Goal: Task Accomplishment & Management: Manage account settings

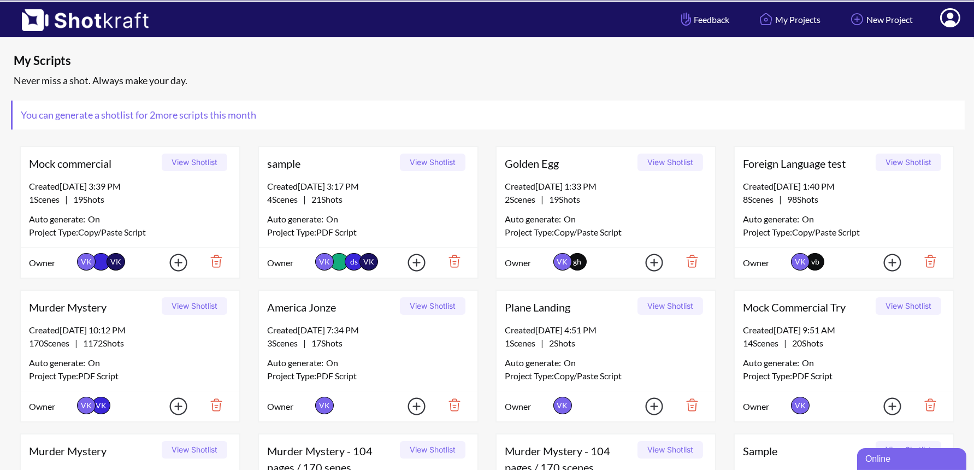
click at [957, 19] on icon at bounding box center [950, 17] width 20 height 19
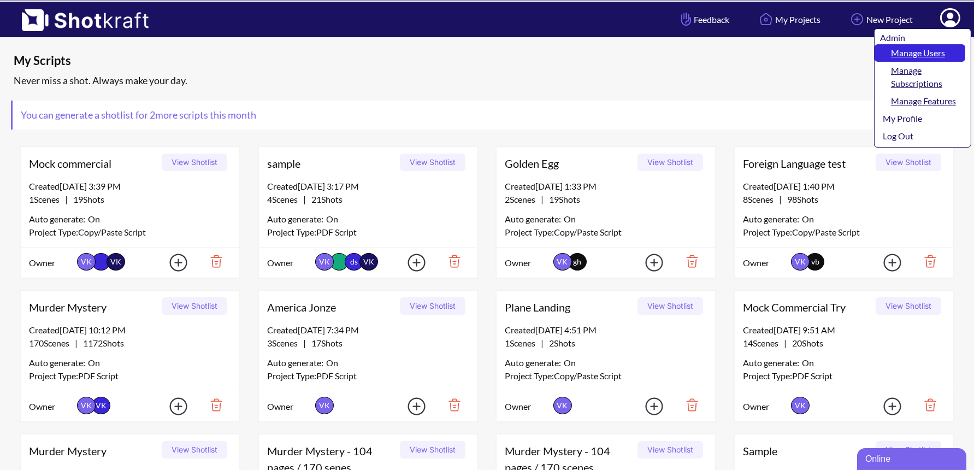
click at [929, 54] on link "Manage Users" at bounding box center [920, 52] width 91 height 17
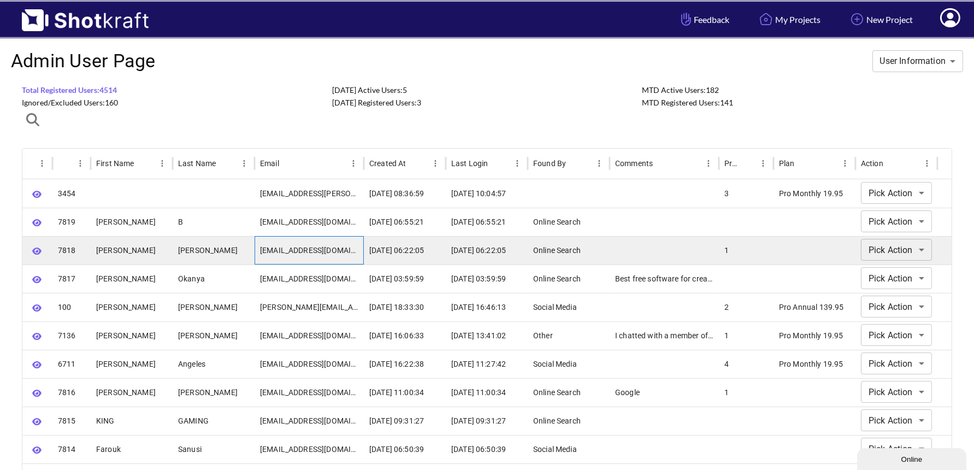
click at [262, 253] on div "charlesbabikian324@gmail.com" at bounding box center [309, 250] width 109 height 28
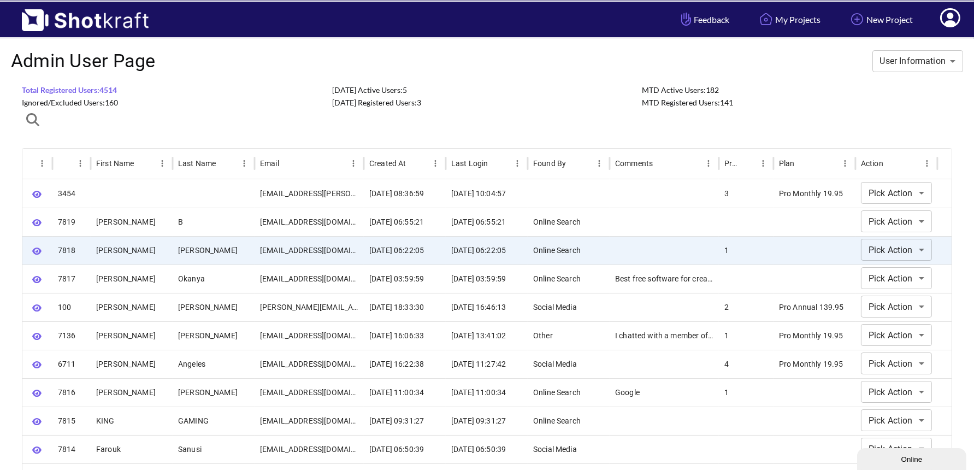
click at [953, 17] on icon at bounding box center [950, 17] width 20 height 19
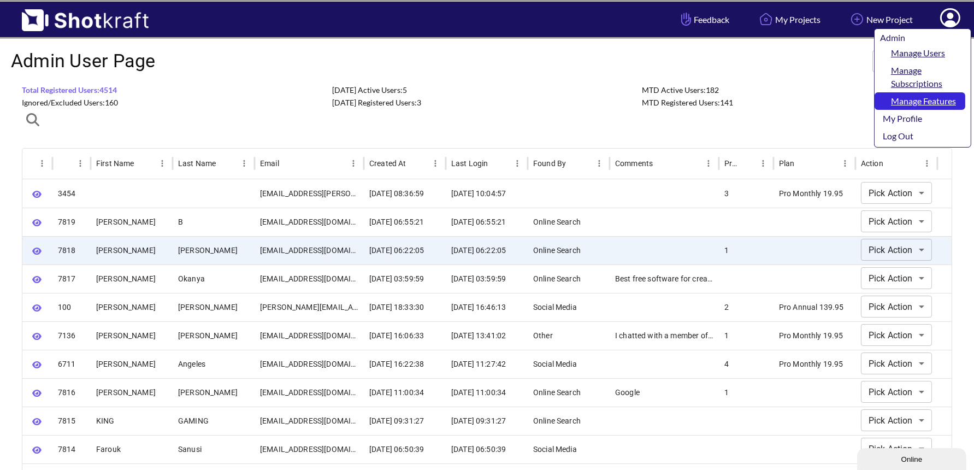
click at [930, 99] on link "Manage Features" at bounding box center [920, 100] width 91 height 17
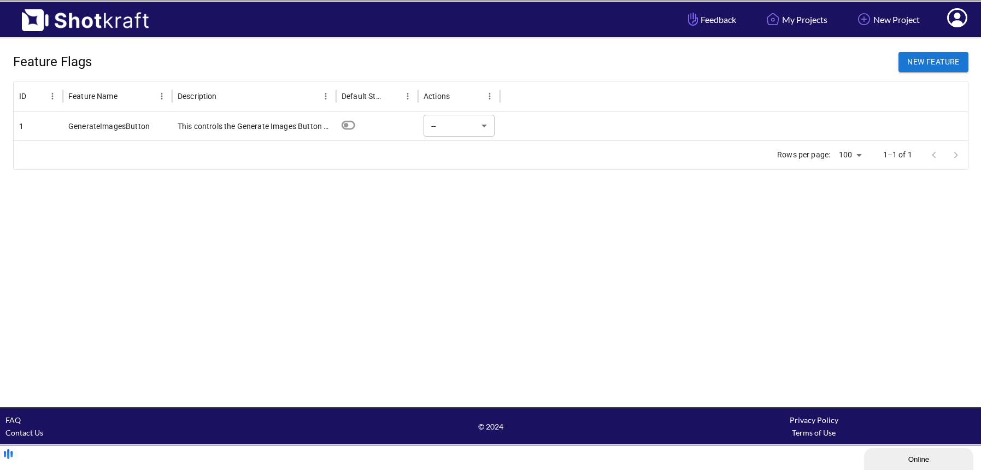
click at [552, 121] on div at bounding box center [734, 126] width 468 height 28
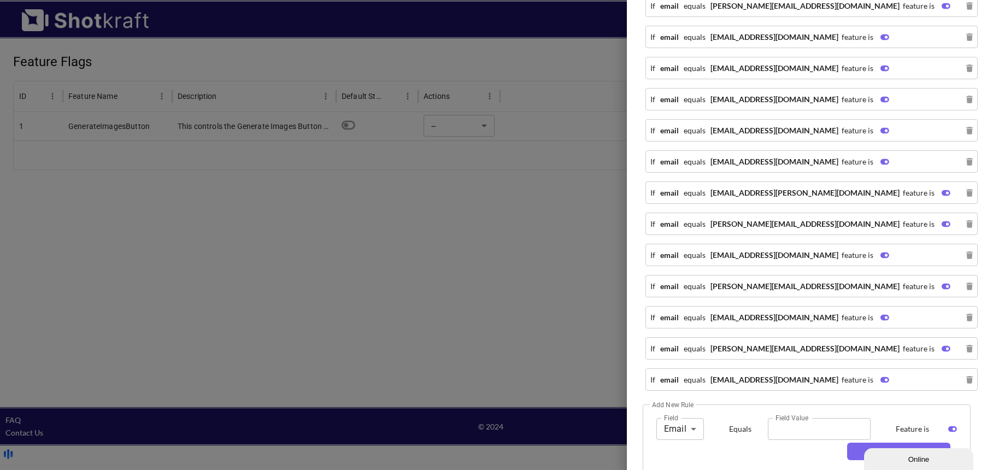
scroll to position [960, 0]
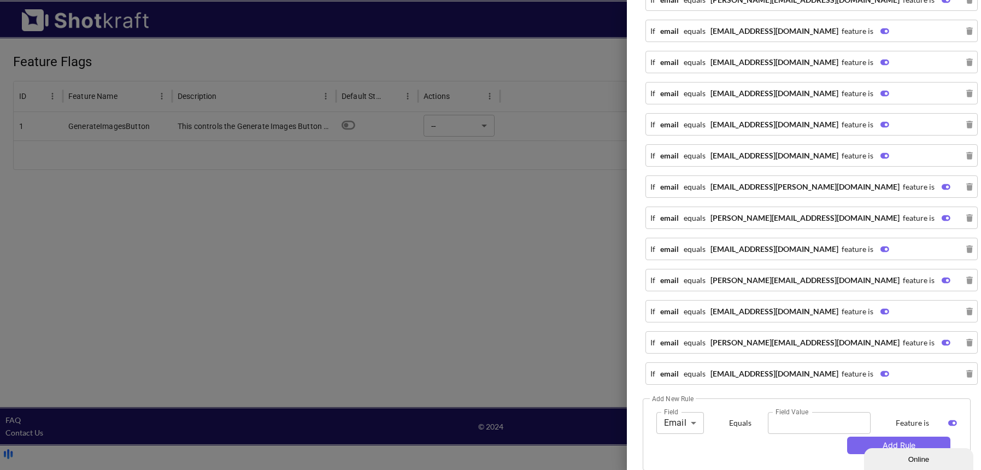
click at [787, 412] on input "Field Value" at bounding box center [819, 423] width 103 height 22
paste input "**********"
type input "**********"
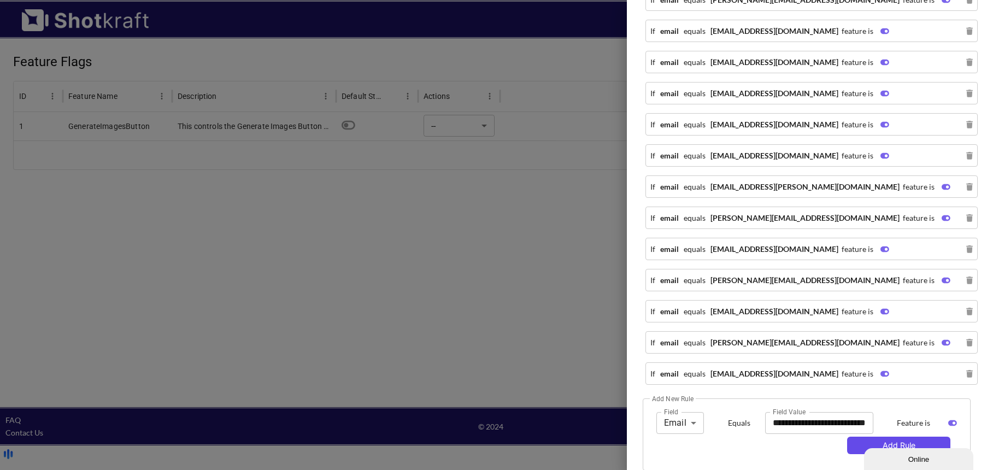
click at [880, 436] on button "Add Rule" at bounding box center [898, 444] width 103 height 17
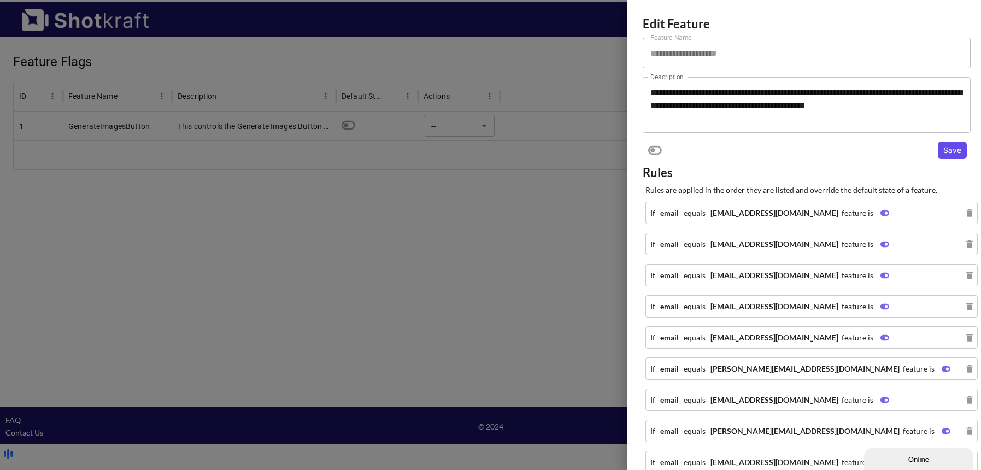
click at [944, 154] on button "Save" at bounding box center [951, 149] width 29 height 17
